Goal: Find specific page/section: Find specific page/section

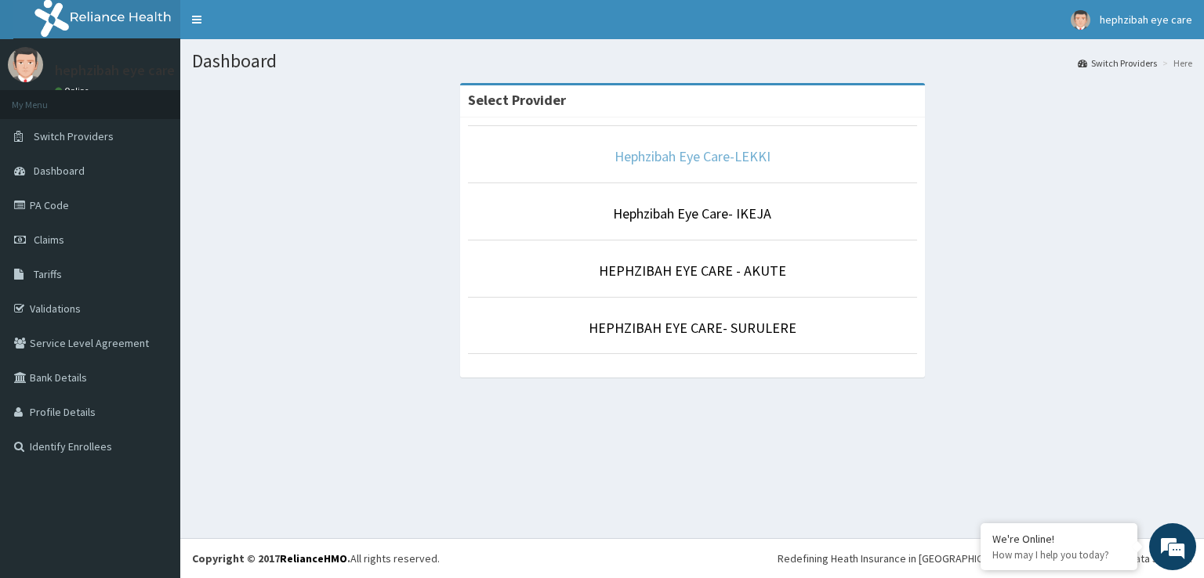
click at [689, 158] on link "Hephzibah Eye Care-LEKKI" at bounding box center [692, 156] width 156 height 18
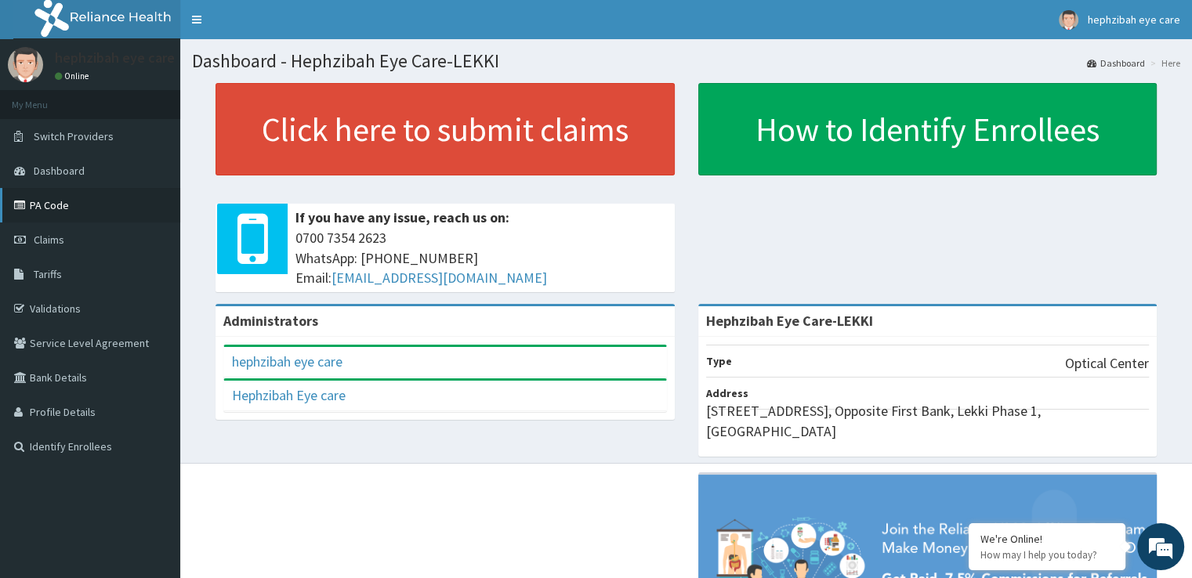
click at [52, 202] on link "PA Code" at bounding box center [90, 205] width 180 height 34
